Goal: Information Seeking & Learning: Check status

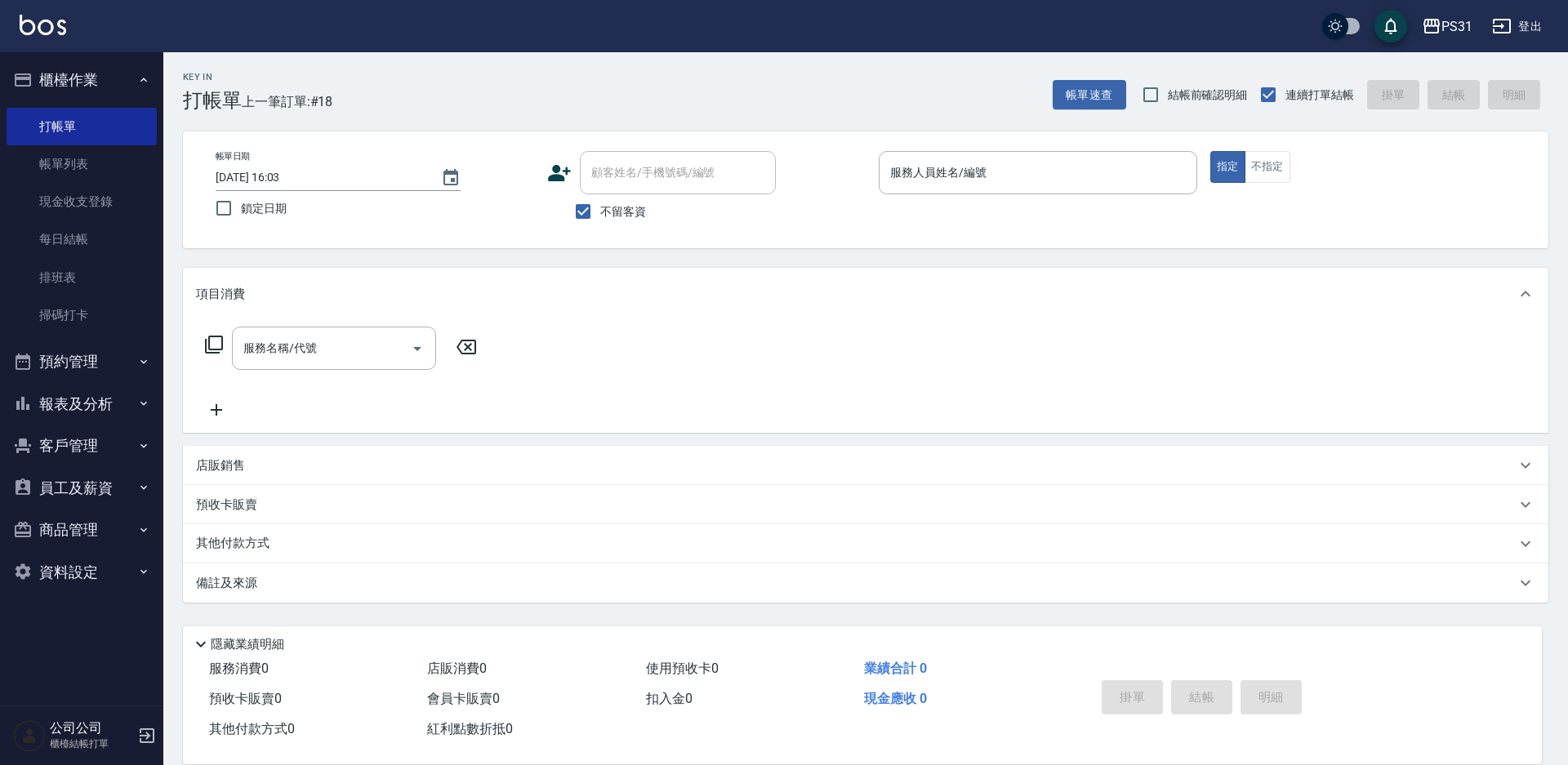
click at [68, 368] on button "預約管理" at bounding box center [81, 361] width 150 height 42
click at [93, 525] on button "報表及分析" at bounding box center [81, 529] width 150 height 42
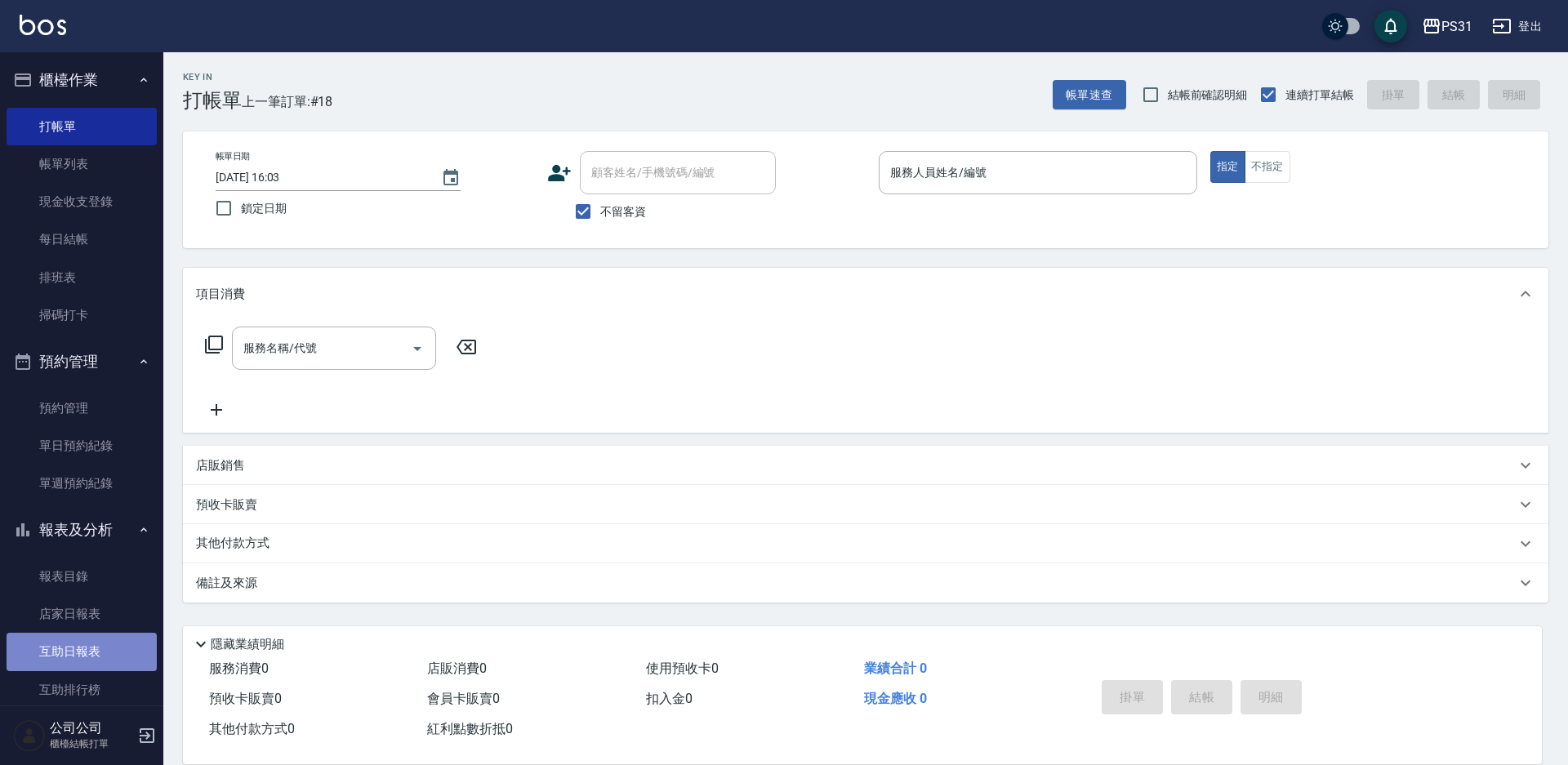
click at [100, 657] on link "互助日報表" at bounding box center [81, 652] width 150 height 38
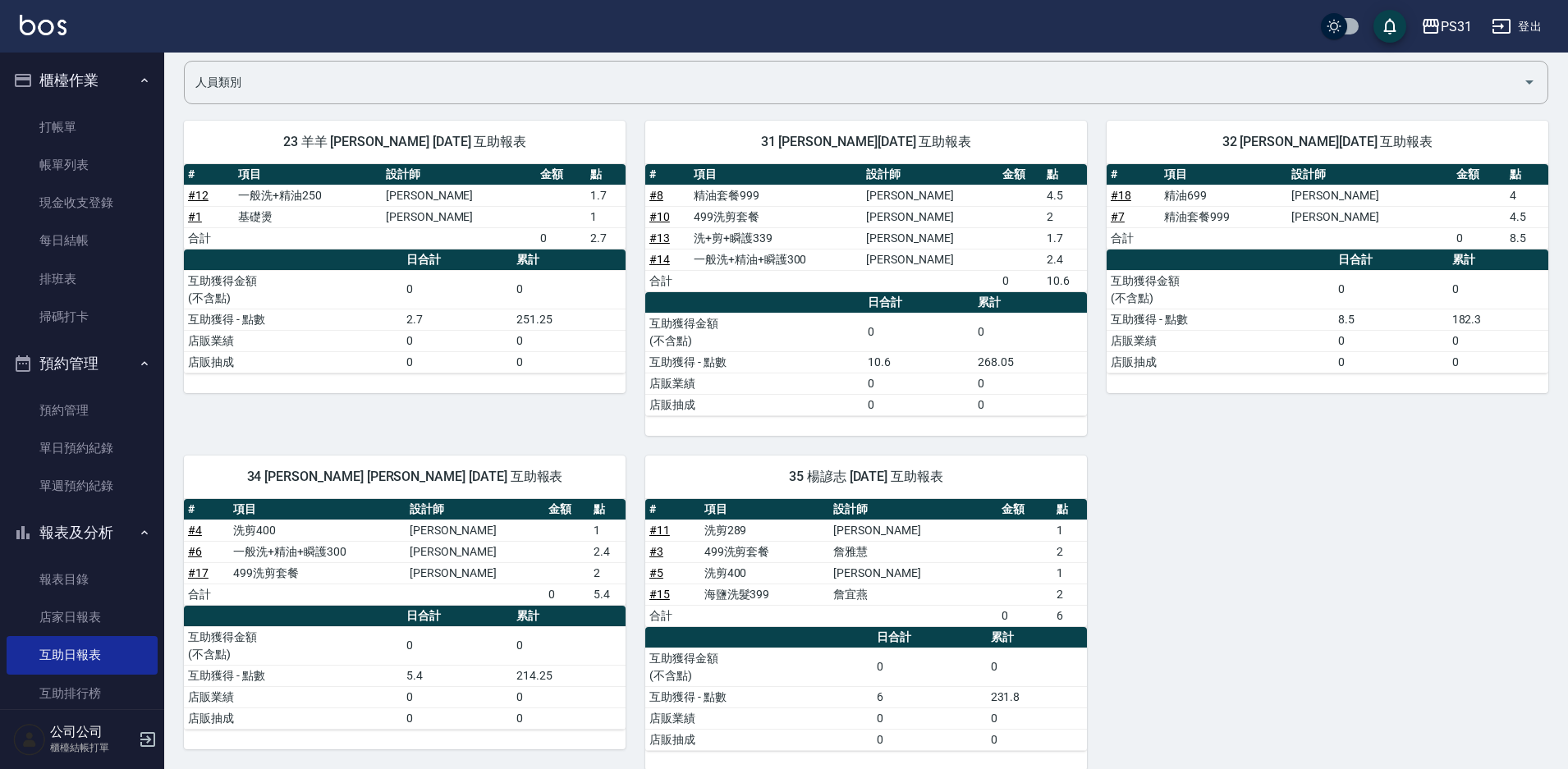
scroll to position [143, 0]
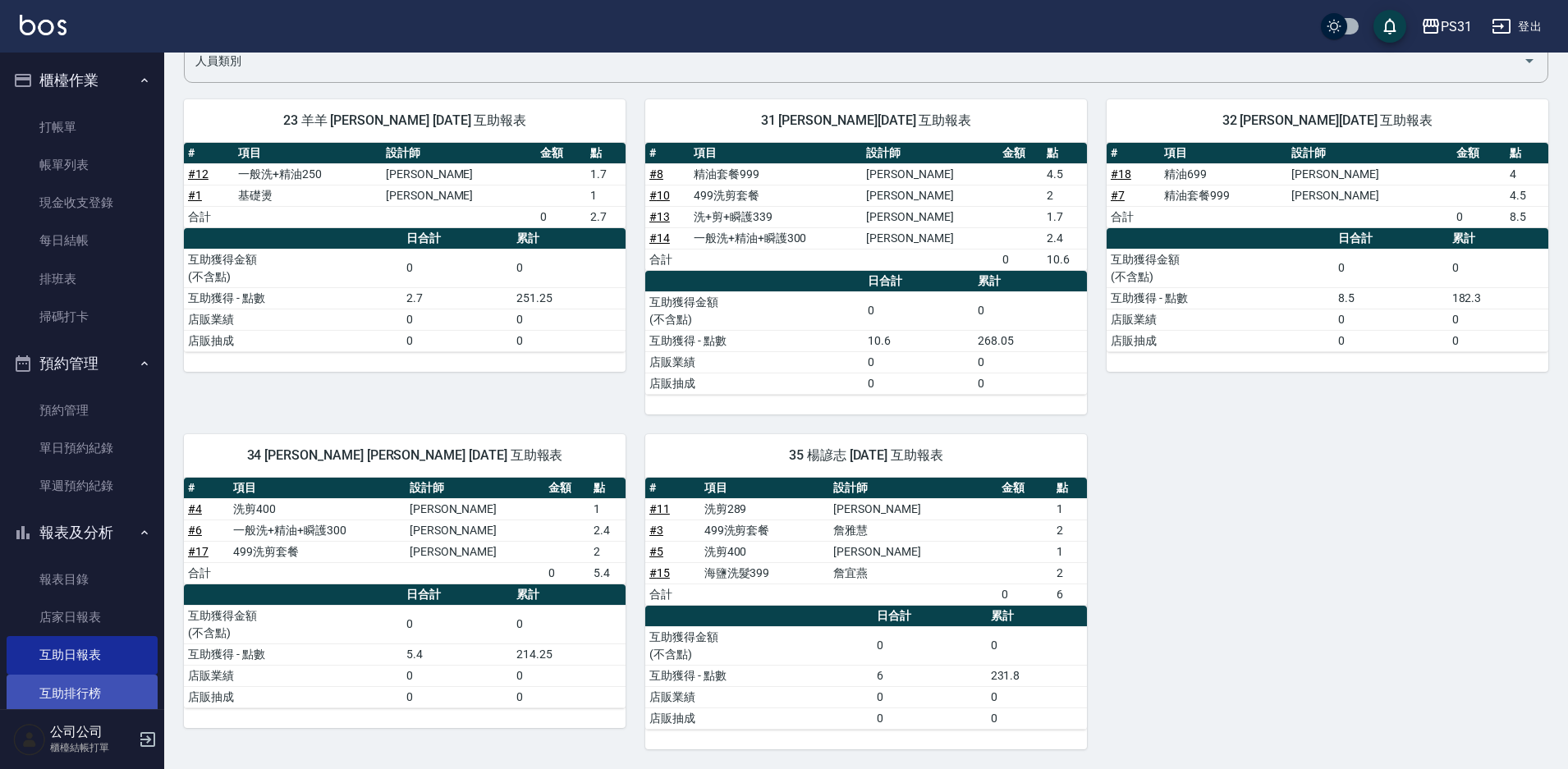
click at [125, 694] on link "互助排行榜" at bounding box center [82, 694] width 151 height 38
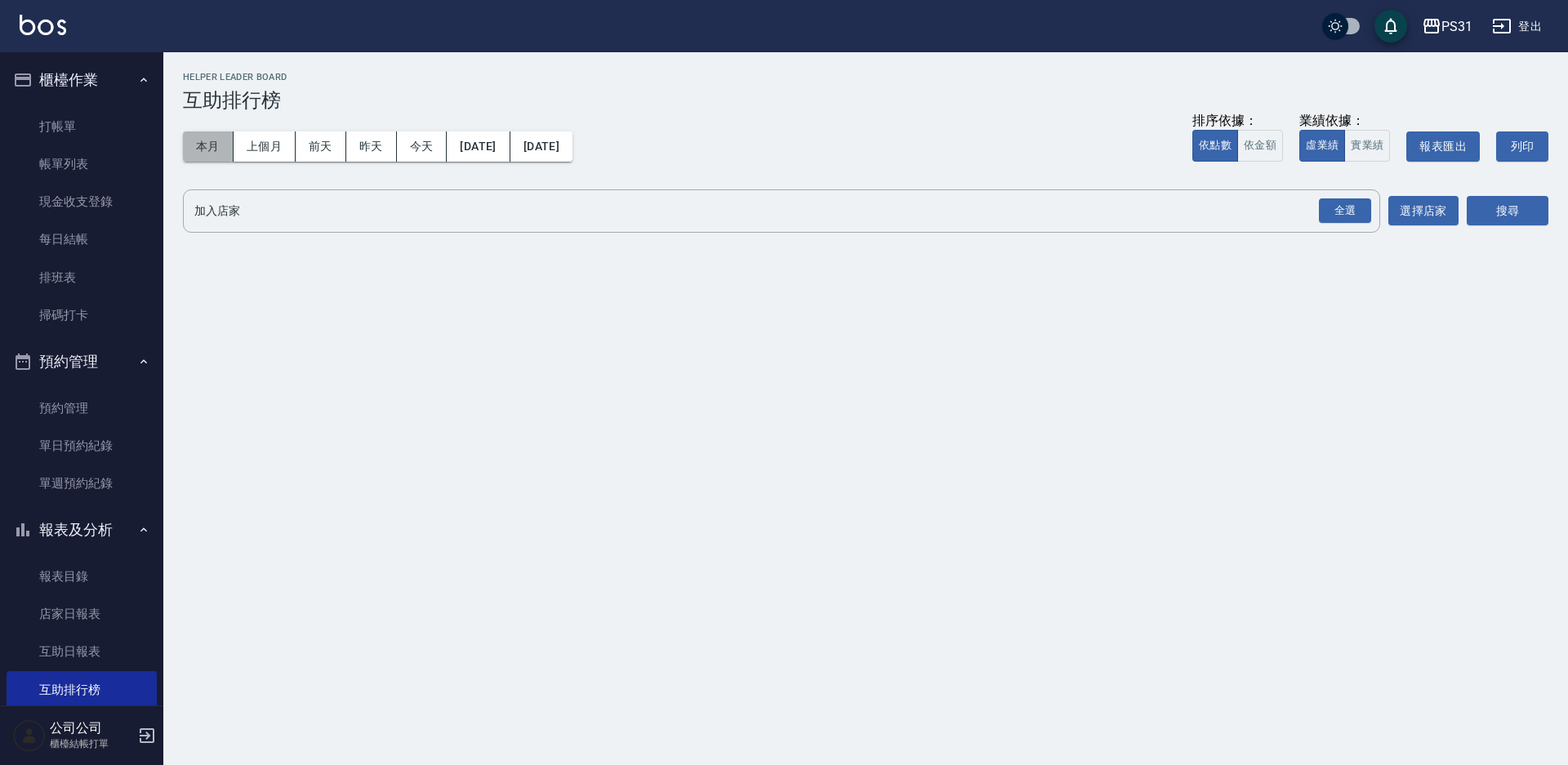
click at [211, 149] on button "本月" at bounding box center [208, 146] width 51 height 30
click at [1332, 211] on div "全選" at bounding box center [1345, 211] width 52 height 25
click at [1496, 211] on button "搜尋" at bounding box center [1507, 212] width 81 height 30
